Goal: Task Accomplishment & Management: Manage account settings

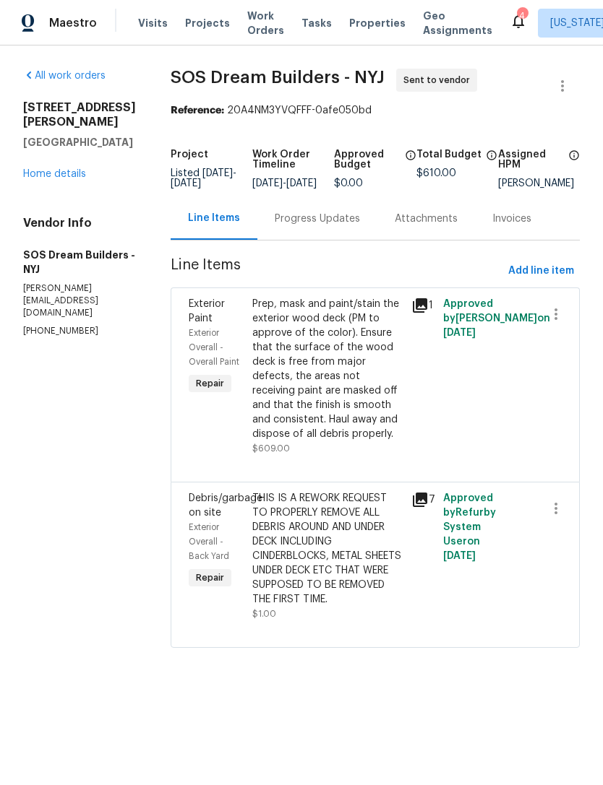
click at [365, 12] on div "Visits Projects Work Orders Tasks Properties Geo Assignments" at bounding box center [323, 23] width 371 height 29
click at [368, 17] on span "Properties" at bounding box center [377, 23] width 56 height 14
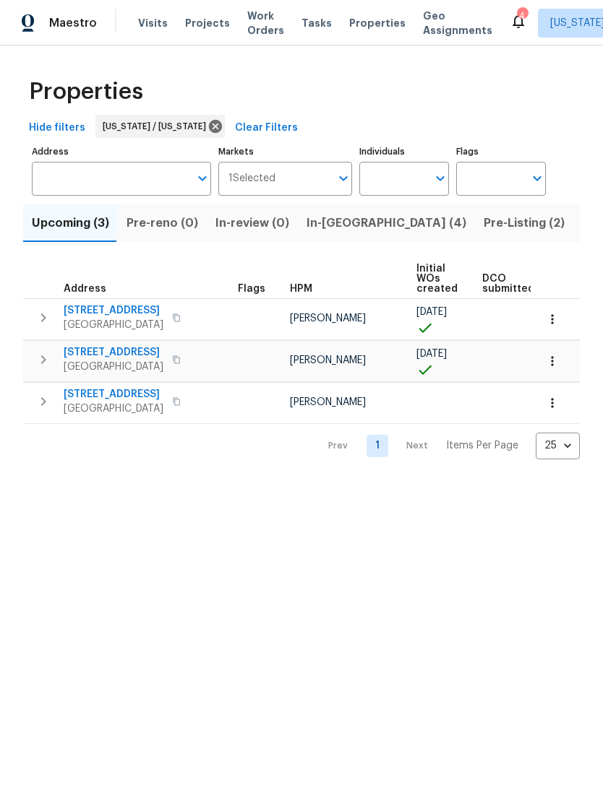
click at [250, 22] on span "Work Orders" at bounding box center [265, 23] width 37 height 29
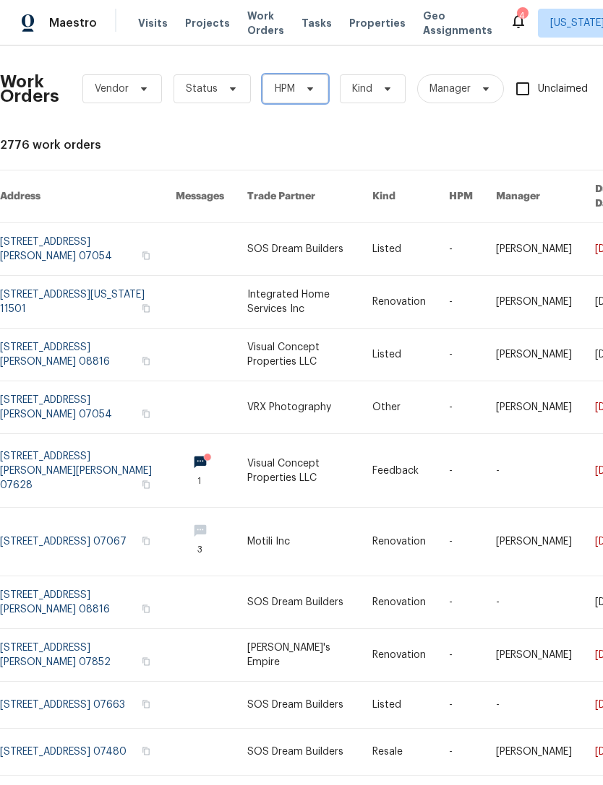
click at [311, 91] on icon at bounding box center [310, 89] width 12 height 12
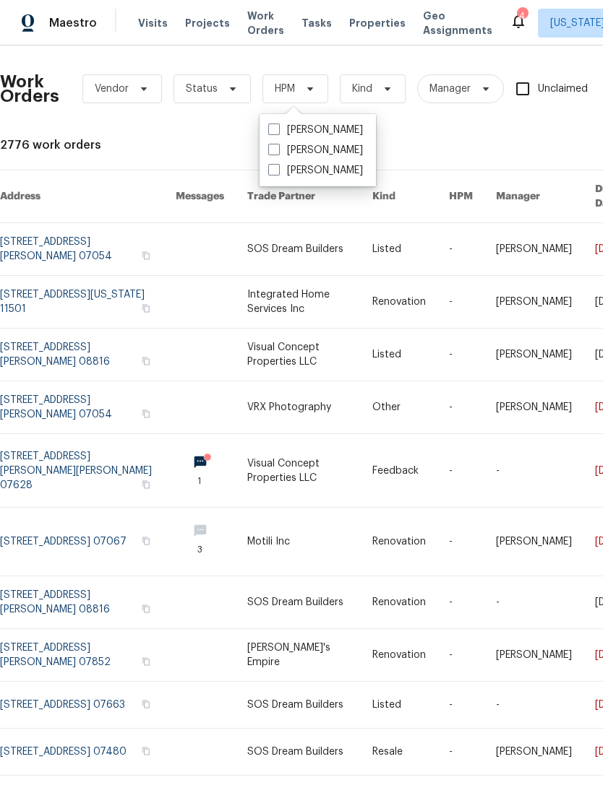
click at [322, 154] on label "[PERSON_NAME]" at bounding box center [315, 150] width 95 height 14
click at [277, 152] on input "[PERSON_NAME]" at bounding box center [272, 147] width 9 height 9
checkbox input "true"
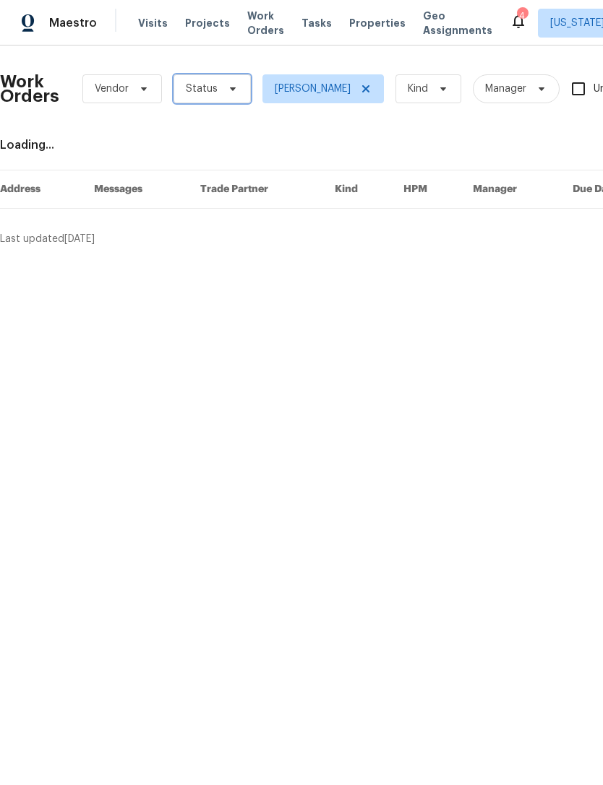
click at [230, 86] on icon at bounding box center [233, 89] width 12 height 12
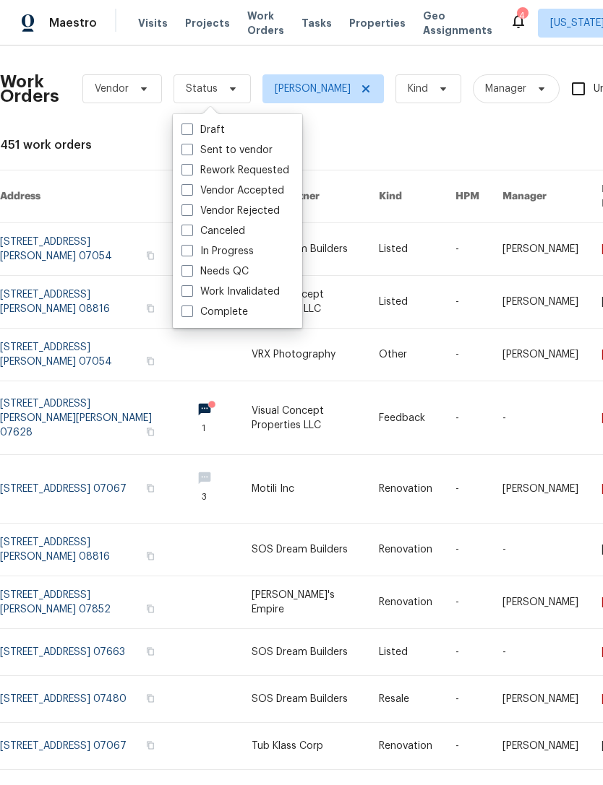
click at [243, 258] on label "In Progress" at bounding box center [217, 251] width 72 height 14
click at [191, 254] on input "In Progress" at bounding box center [185, 248] width 9 height 9
checkbox input "true"
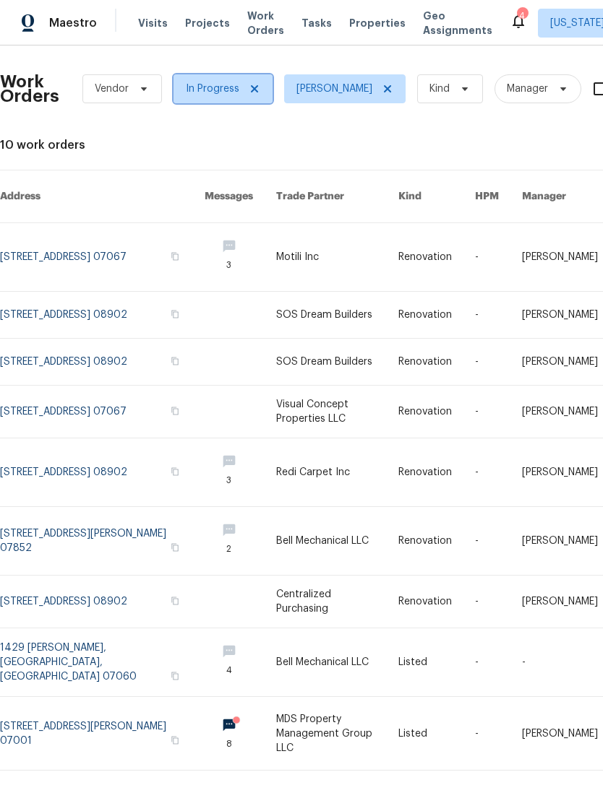
click at [262, 85] on span "In Progress" at bounding box center [222, 88] width 99 height 29
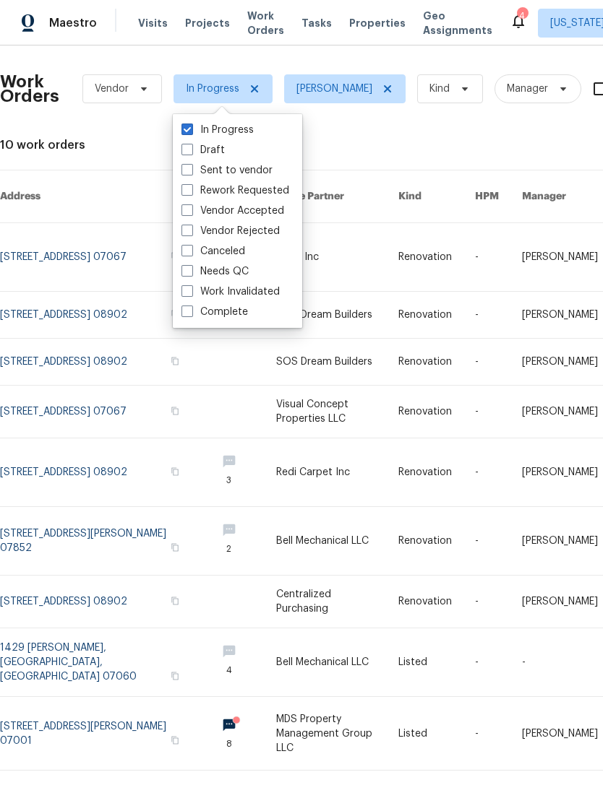
click at [190, 276] on span at bounding box center [187, 271] width 12 height 12
click at [190, 274] on input "Needs QC" at bounding box center [185, 268] width 9 height 9
checkbox input "true"
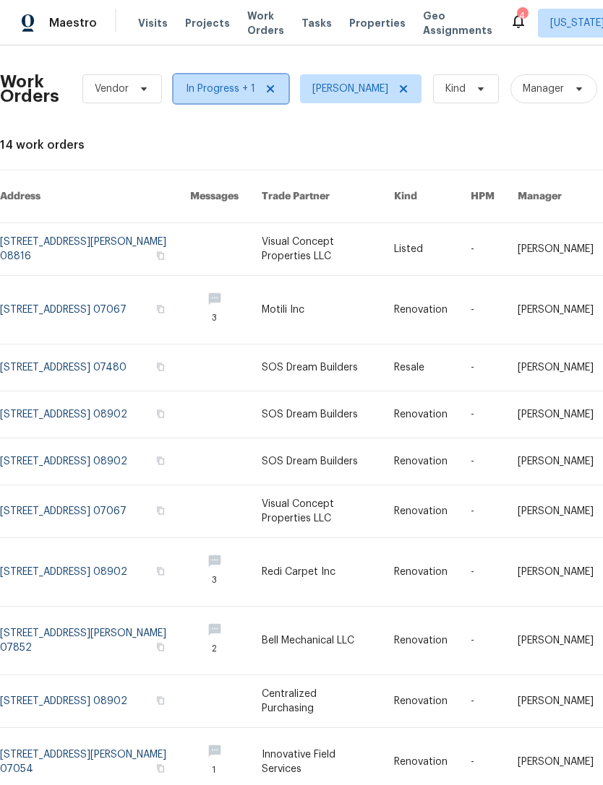
click at [272, 86] on icon at bounding box center [270, 89] width 12 height 12
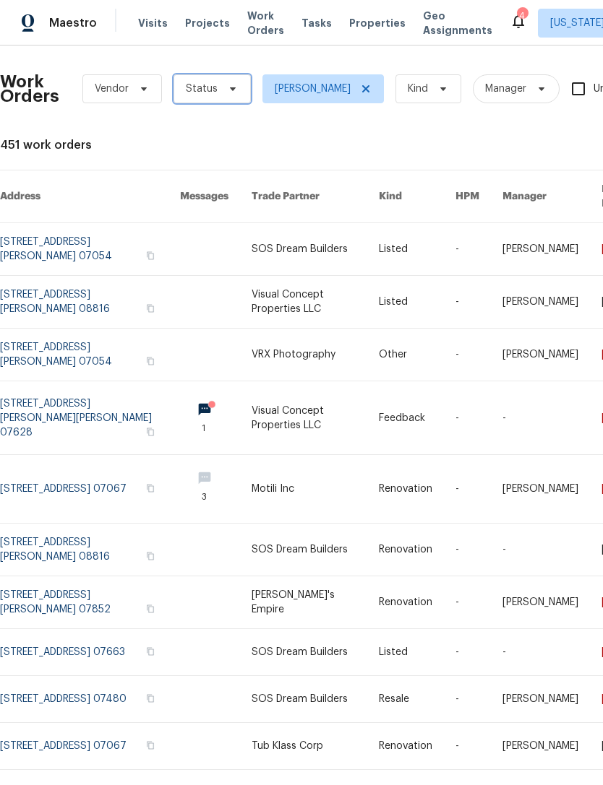
click at [210, 82] on span "Status" at bounding box center [202, 89] width 32 height 14
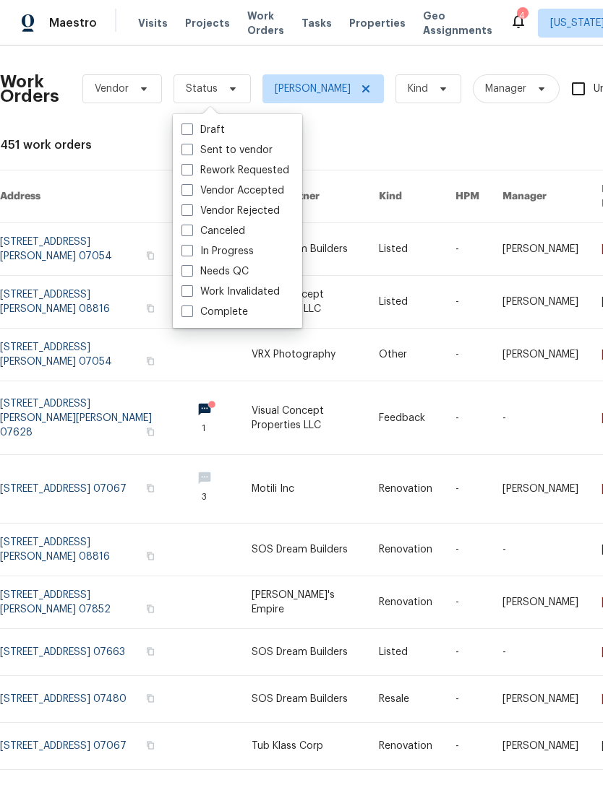
click at [194, 270] on label "Needs QC" at bounding box center [214, 271] width 67 height 14
click at [191, 270] on input "Needs QC" at bounding box center [185, 268] width 9 height 9
checkbox input "true"
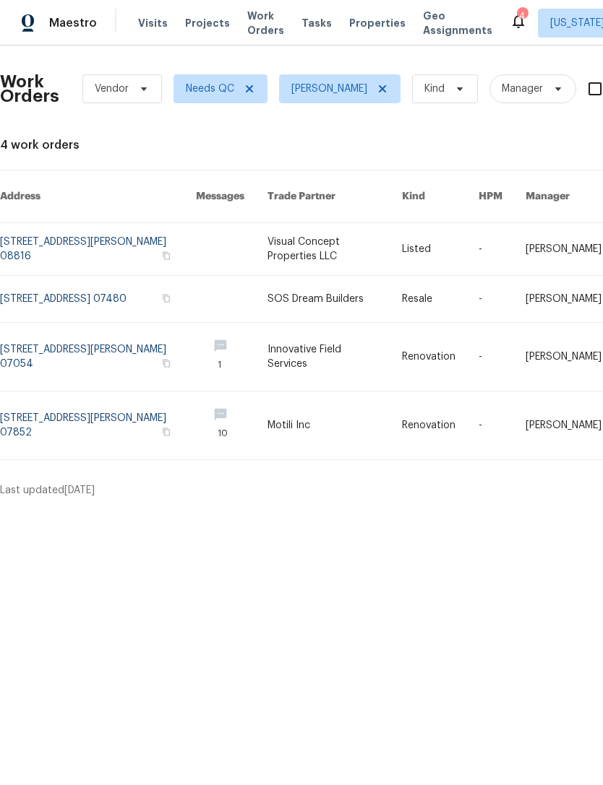
click at [92, 225] on link at bounding box center [98, 249] width 196 height 52
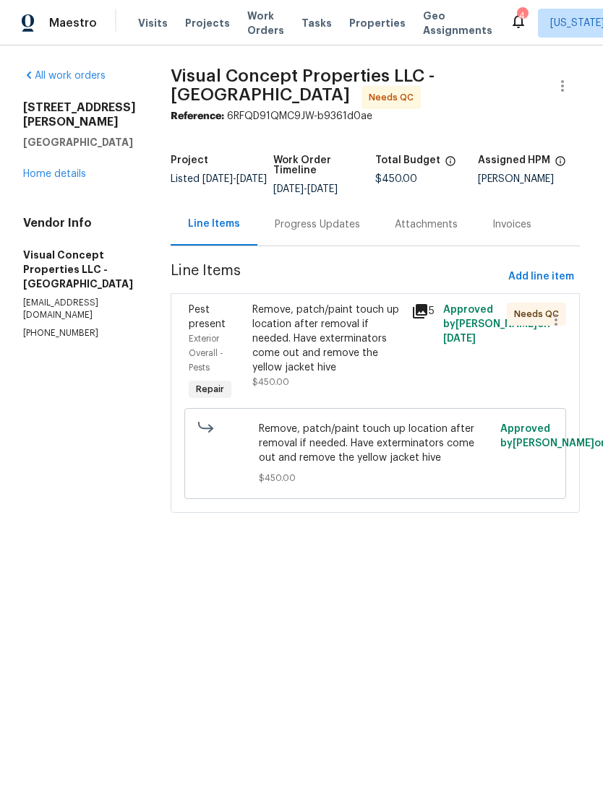
click at [344, 358] on div "Remove, patch/paint touch up location after removal if needed. Have exterminato…" at bounding box center [327, 339] width 150 height 72
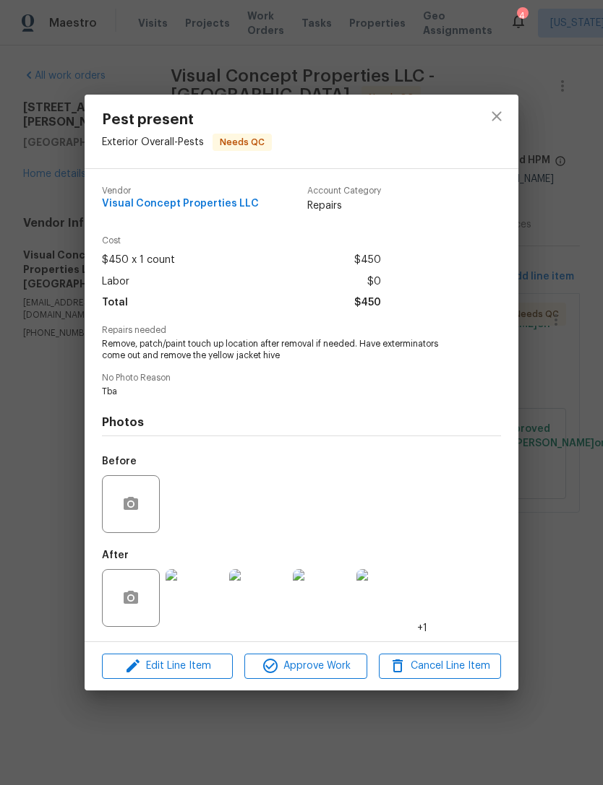
click at [197, 608] on img at bounding box center [194, 598] width 58 height 58
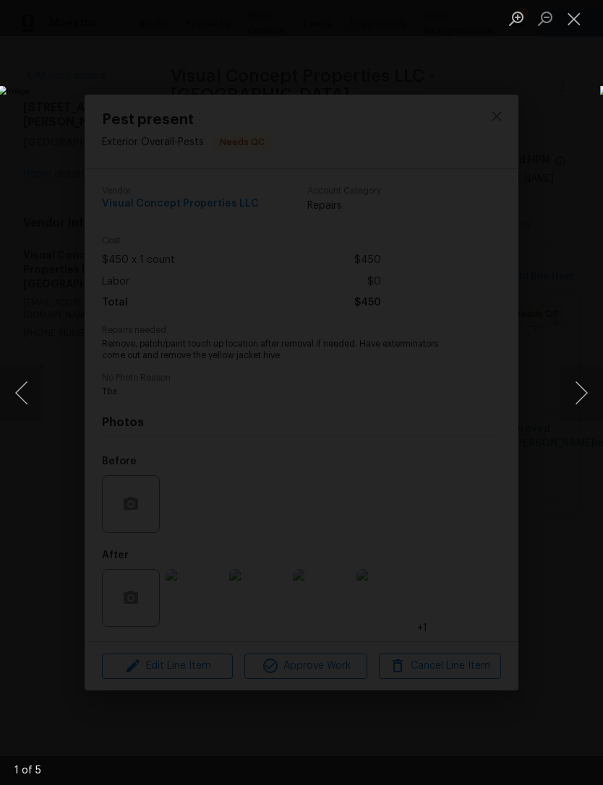
click at [573, 389] on button "Next image" at bounding box center [580, 393] width 43 height 58
click at [569, 382] on button "Next image" at bounding box center [580, 393] width 43 height 58
click at [572, 398] on button "Next image" at bounding box center [580, 393] width 43 height 58
click at [574, 392] on button "Next image" at bounding box center [580, 393] width 43 height 58
click at [573, 402] on button "Next image" at bounding box center [580, 393] width 43 height 58
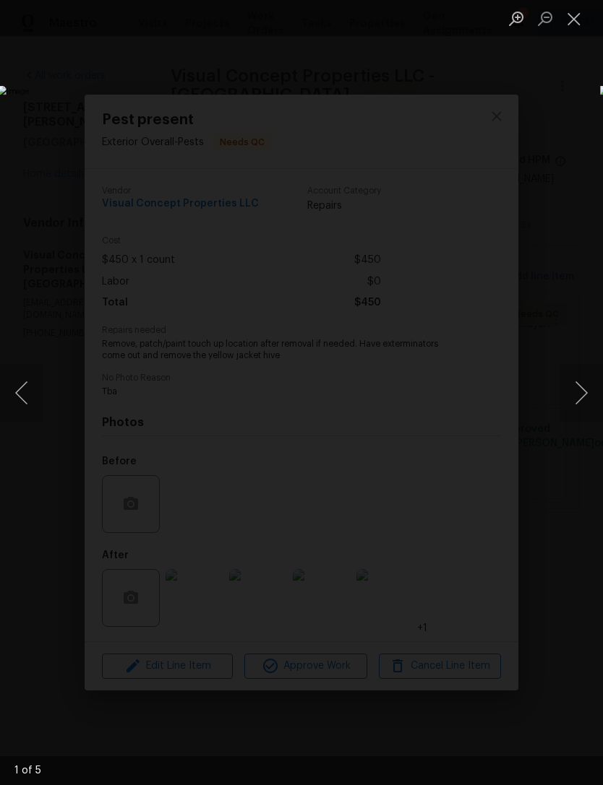
click at [573, 405] on button "Next image" at bounding box center [580, 393] width 43 height 58
click at [574, 25] on button "Close lightbox" at bounding box center [573, 18] width 29 height 25
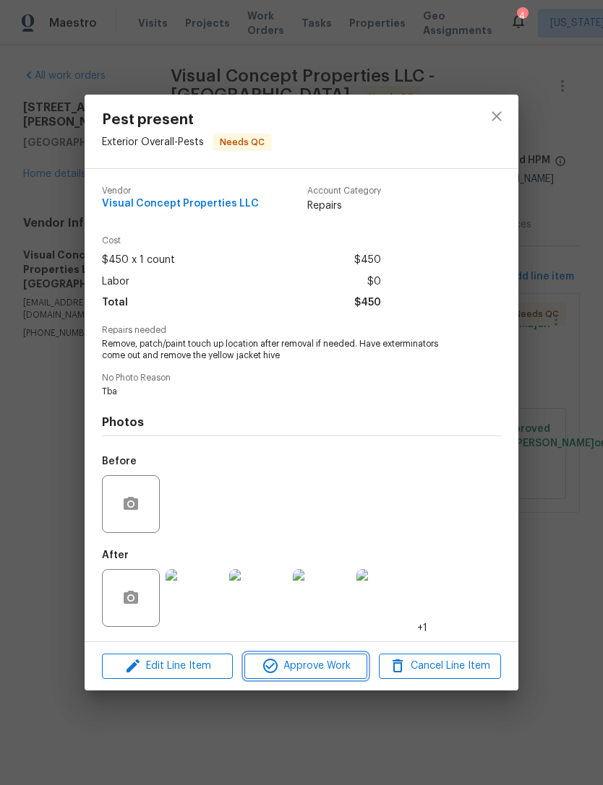
click at [341, 657] on button "Approve Work" at bounding box center [305, 666] width 122 height 25
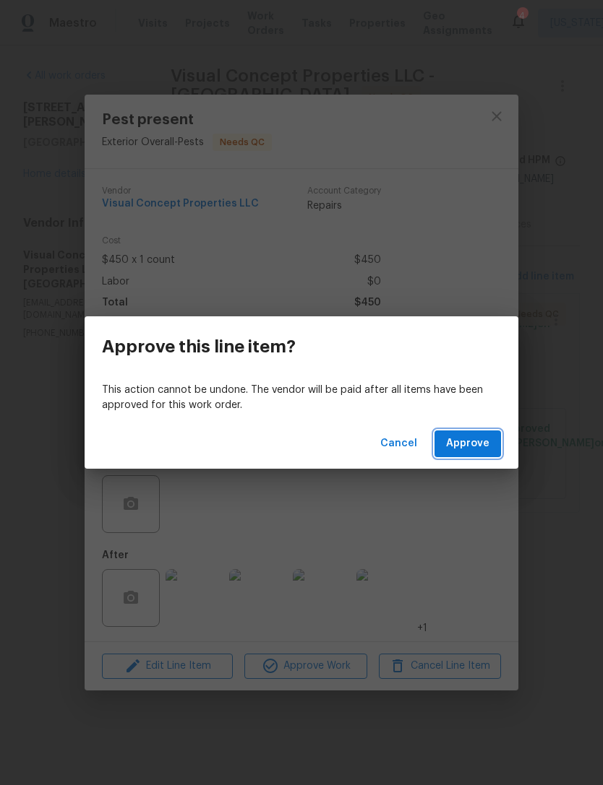
click at [484, 449] on span "Approve" at bounding box center [467, 444] width 43 height 18
